Goal: Task Accomplishment & Management: Use online tool/utility

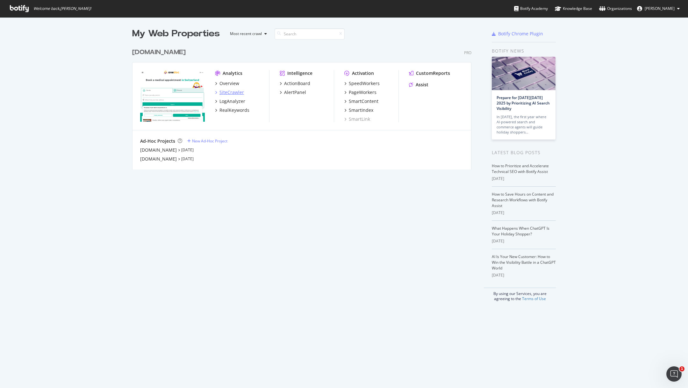
click at [225, 93] on div "SiteCrawler" at bounding box center [231, 92] width 25 height 6
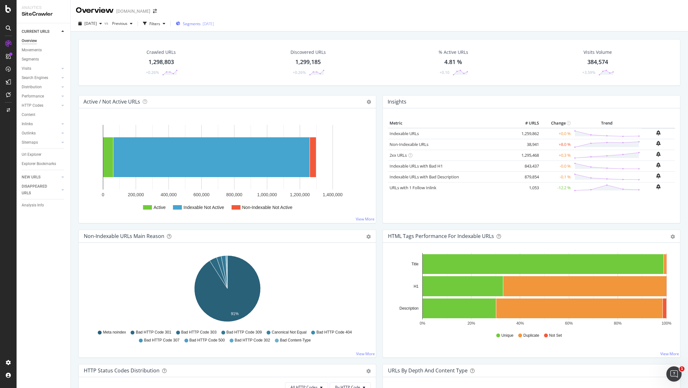
click at [201, 23] on span "Segments" at bounding box center [192, 23] width 18 height 5
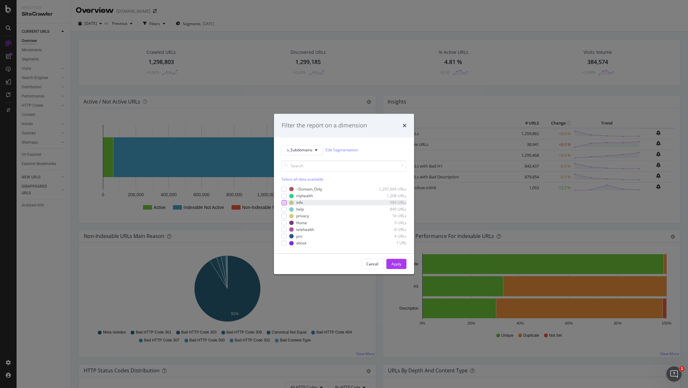
click at [285, 204] on div "modal" at bounding box center [284, 202] width 5 height 5
click at [398, 261] on div "Apply" at bounding box center [396, 263] width 10 height 5
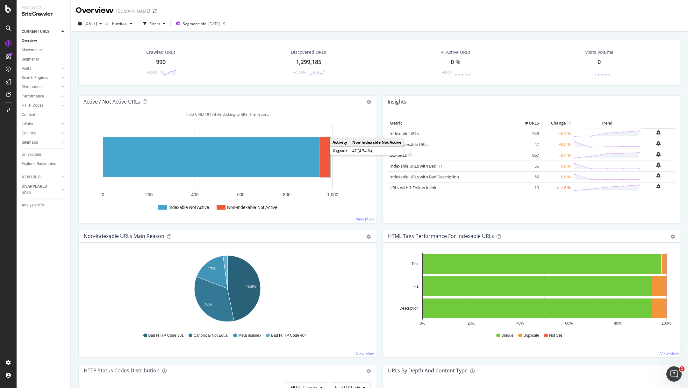
click at [326, 156] on rect "A chart." at bounding box center [325, 157] width 11 height 40
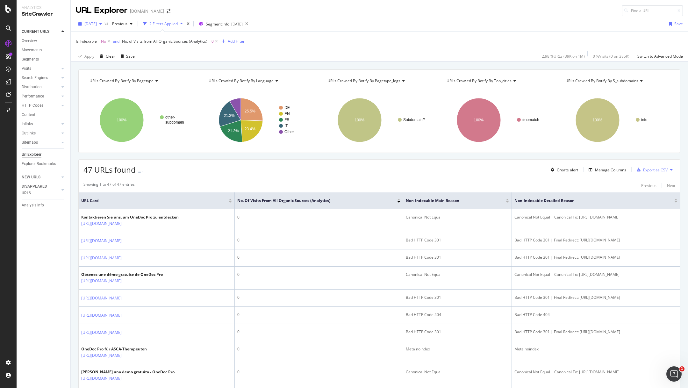
click at [104, 23] on div "button" at bounding box center [101, 24] width 8 height 4
click at [310, 28] on div "[DATE] vs Previous 2 Filters Applied Segment: info [DATE] Save" at bounding box center [379, 25] width 617 height 13
click at [611, 166] on div "Manage Columns" at bounding box center [606, 169] width 40 height 7
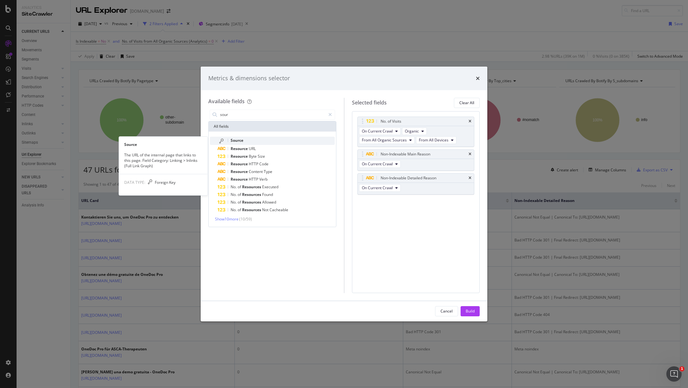
type input "sour"
click at [261, 140] on div "Source" at bounding box center [276, 141] width 117 height 8
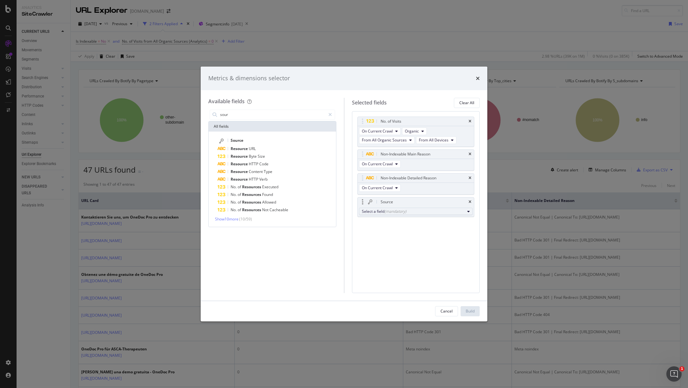
click at [388, 212] on div "(mandatory)" at bounding box center [395, 211] width 22 height 5
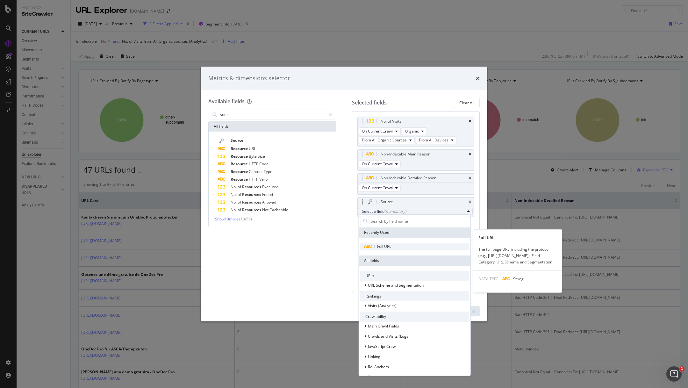
click at [388, 243] on div "Full URL" at bounding box center [375, 247] width 31 height 8
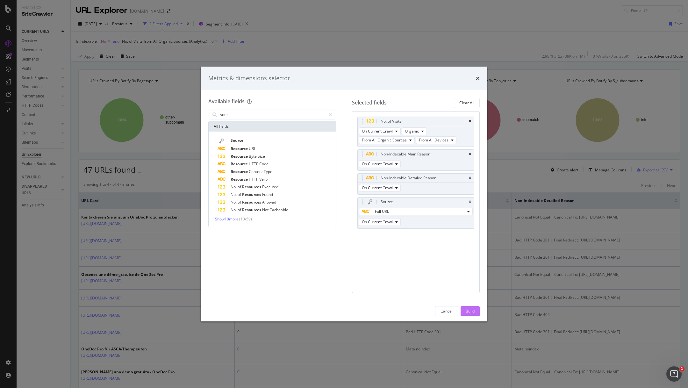
click at [470, 307] on div "Build" at bounding box center [470, 311] width 9 height 10
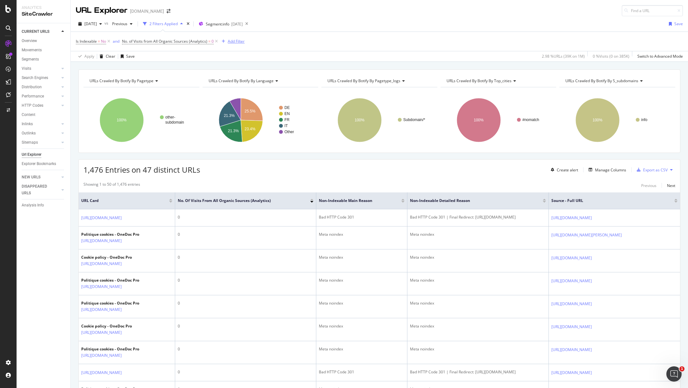
click at [239, 43] on div "Add Filter" at bounding box center [236, 41] width 17 height 5
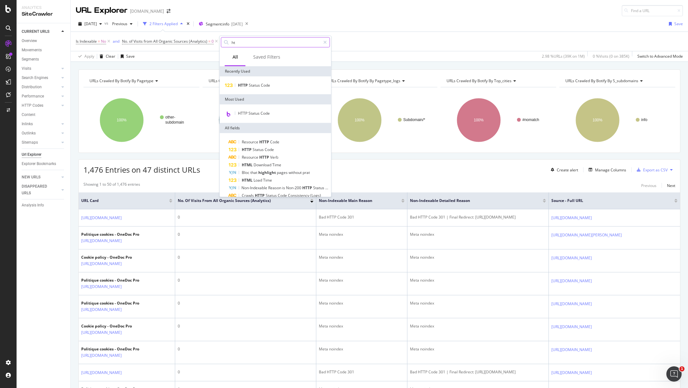
type input "h"
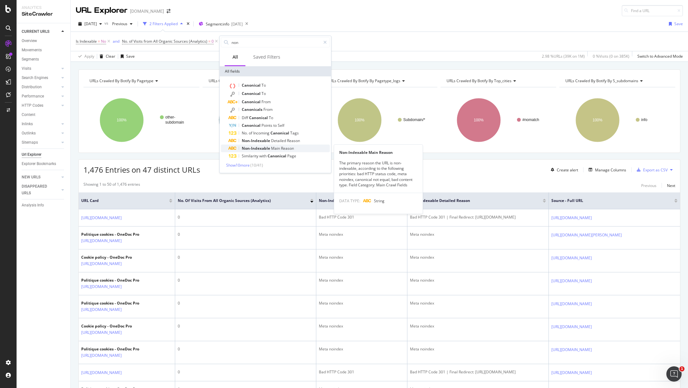
type input "non"
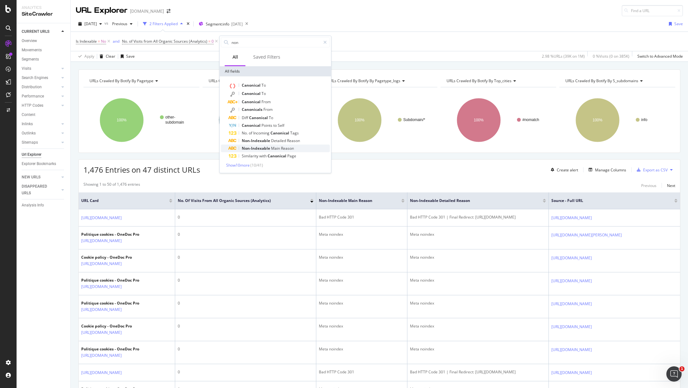
click at [274, 146] on span "Main" at bounding box center [276, 148] width 10 height 5
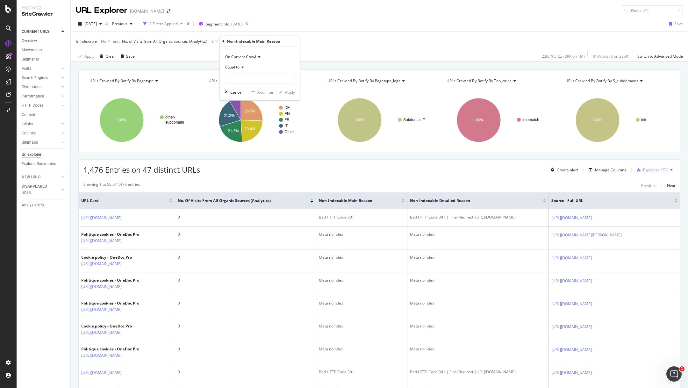
click at [242, 69] on div "Equal to" at bounding box center [260, 67] width 70 height 10
click at [251, 89] on div "Not equal to" at bounding box center [260, 88] width 68 height 8
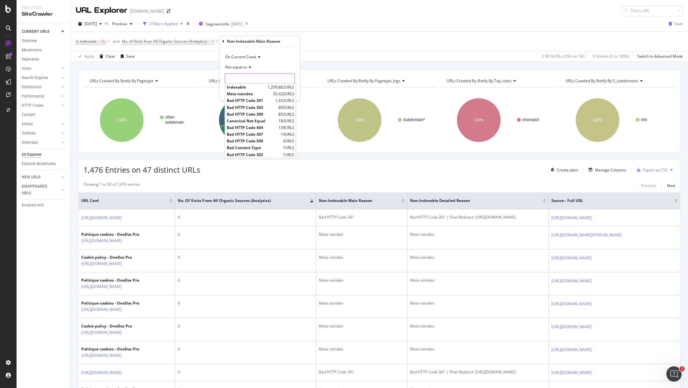
click at [241, 81] on input "text" at bounding box center [259, 79] width 69 height 10
click at [246, 92] on span "Meta noindex" at bounding box center [249, 93] width 45 height 5
type input "Meta noindex"
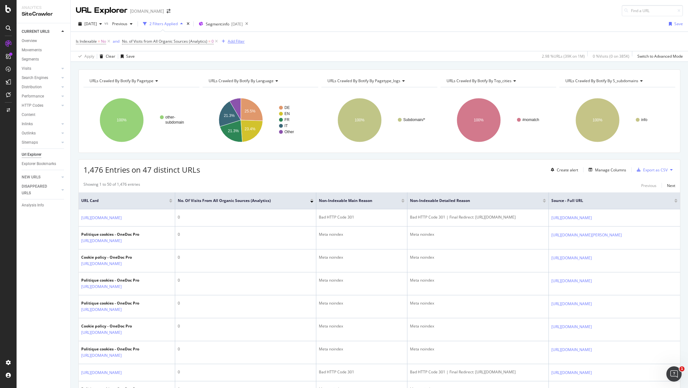
click at [233, 40] on div "Add Filter" at bounding box center [236, 41] width 17 height 5
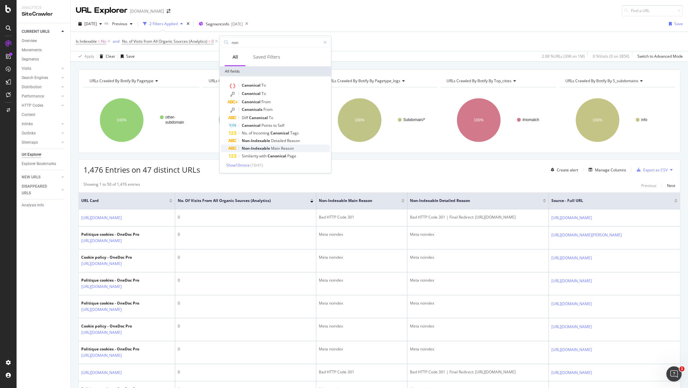
click at [253, 147] on span "Non-Indexable" at bounding box center [256, 148] width 29 height 5
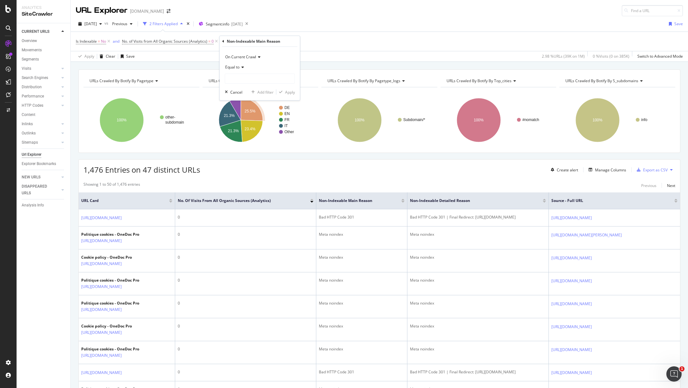
click at [243, 65] on icon at bounding box center [241, 67] width 4 height 4
click at [246, 89] on span "Not equal to" at bounding box center [239, 88] width 22 height 5
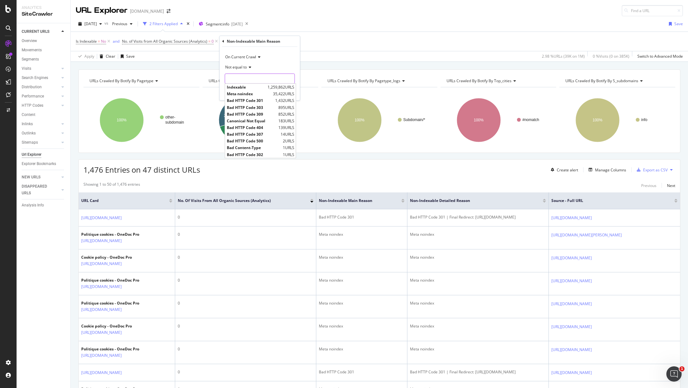
click at [246, 81] on input "text" at bounding box center [259, 79] width 69 height 10
click at [250, 95] on span "Meta noindex" at bounding box center [249, 93] width 45 height 5
type input "Meta noindex"
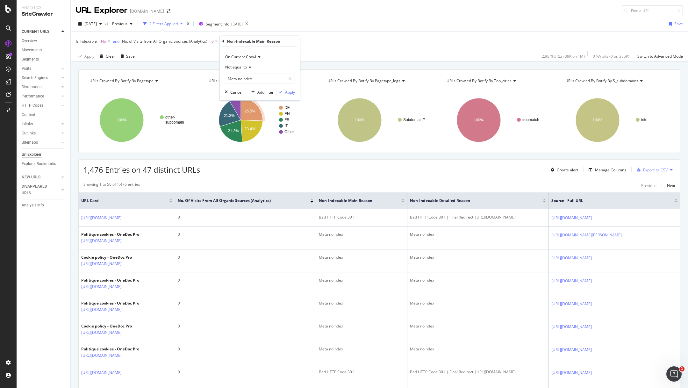
click at [286, 90] on div "Apply" at bounding box center [290, 91] width 10 height 5
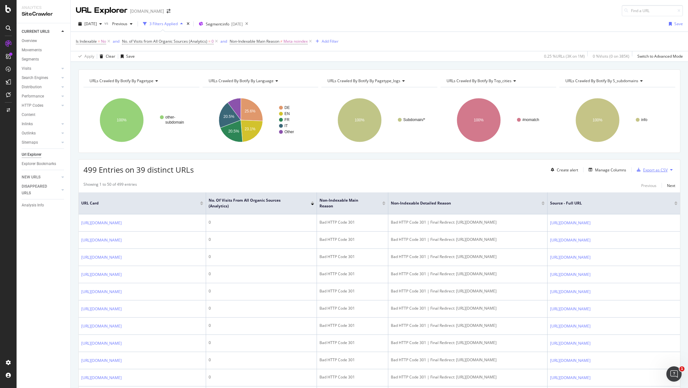
click at [644, 169] on div "Export as CSV" at bounding box center [655, 169] width 25 height 5
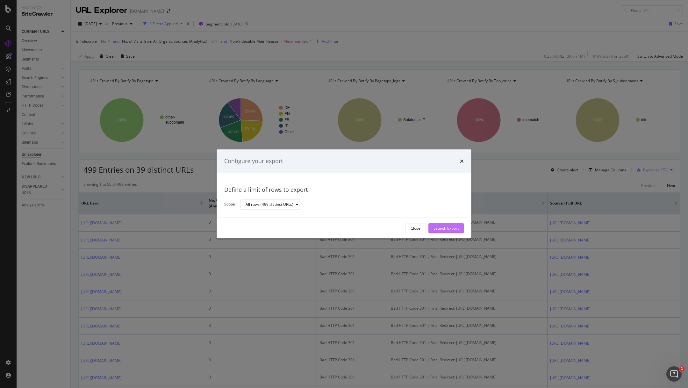
click at [444, 227] on div "Launch Export" at bounding box center [445, 227] width 25 height 5
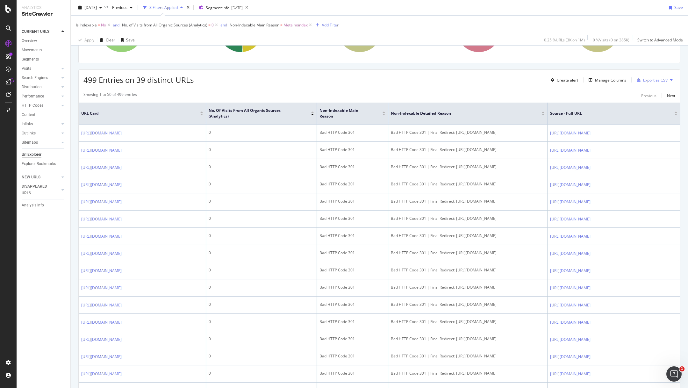
scroll to position [90, 0]
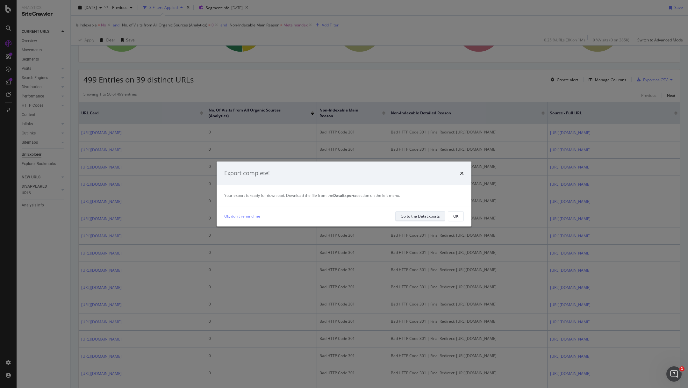
click at [421, 217] on div "Go to the DataExports" at bounding box center [420, 215] width 39 height 5
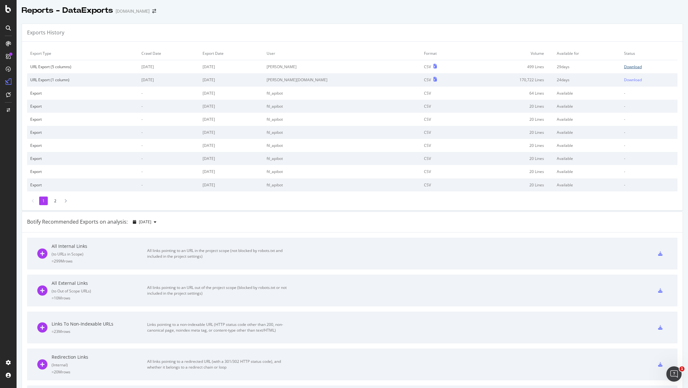
click at [624, 68] on div "Download" at bounding box center [633, 66] width 18 height 5
